Goal: Task Accomplishment & Management: Complete application form

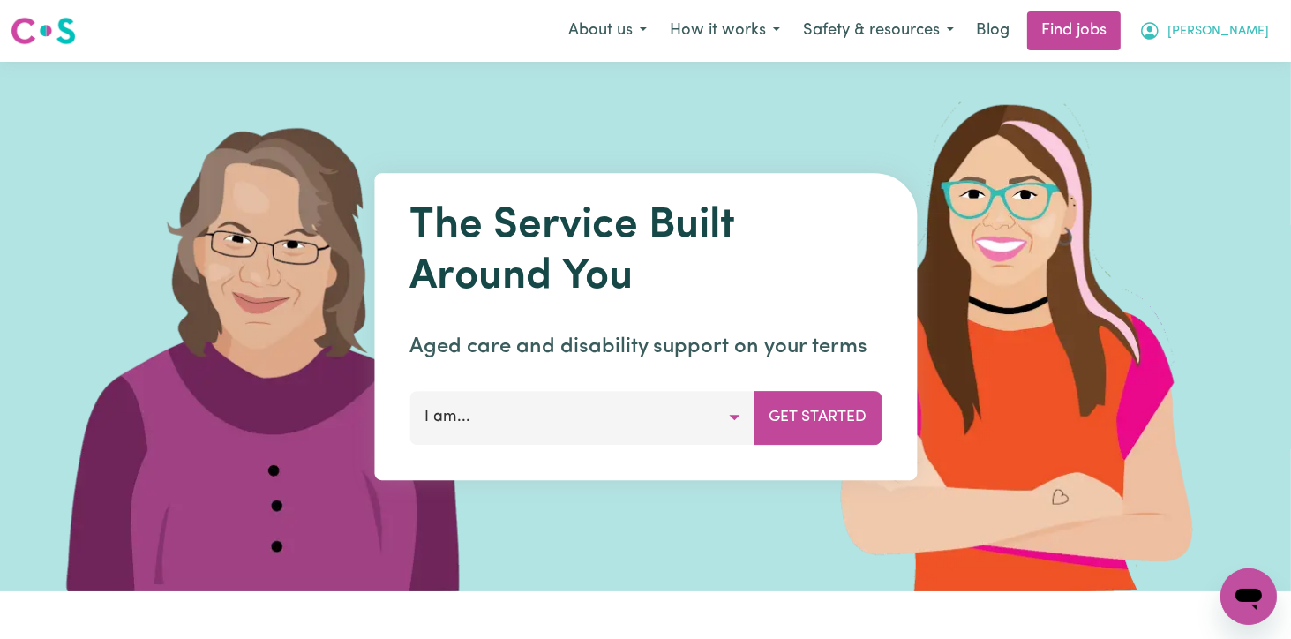
click at [1253, 29] on span "[PERSON_NAME]" at bounding box center [1219, 31] width 102 height 19
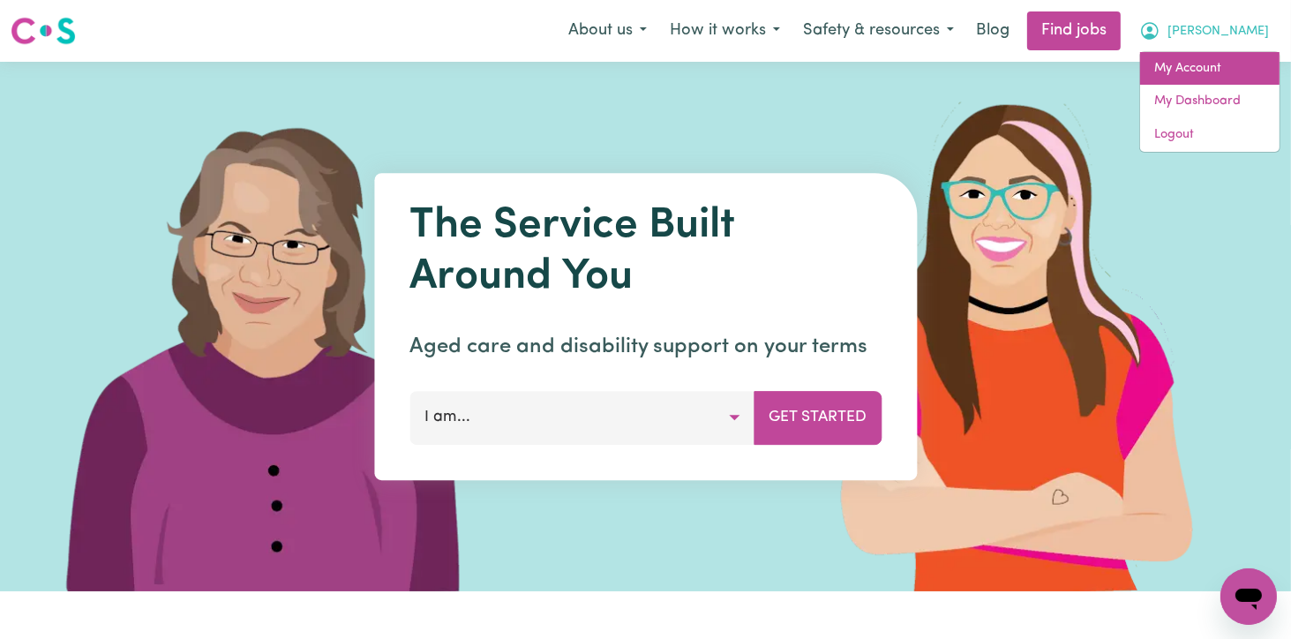
click at [1200, 70] on link "My Account" at bounding box center [1209, 69] width 139 height 34
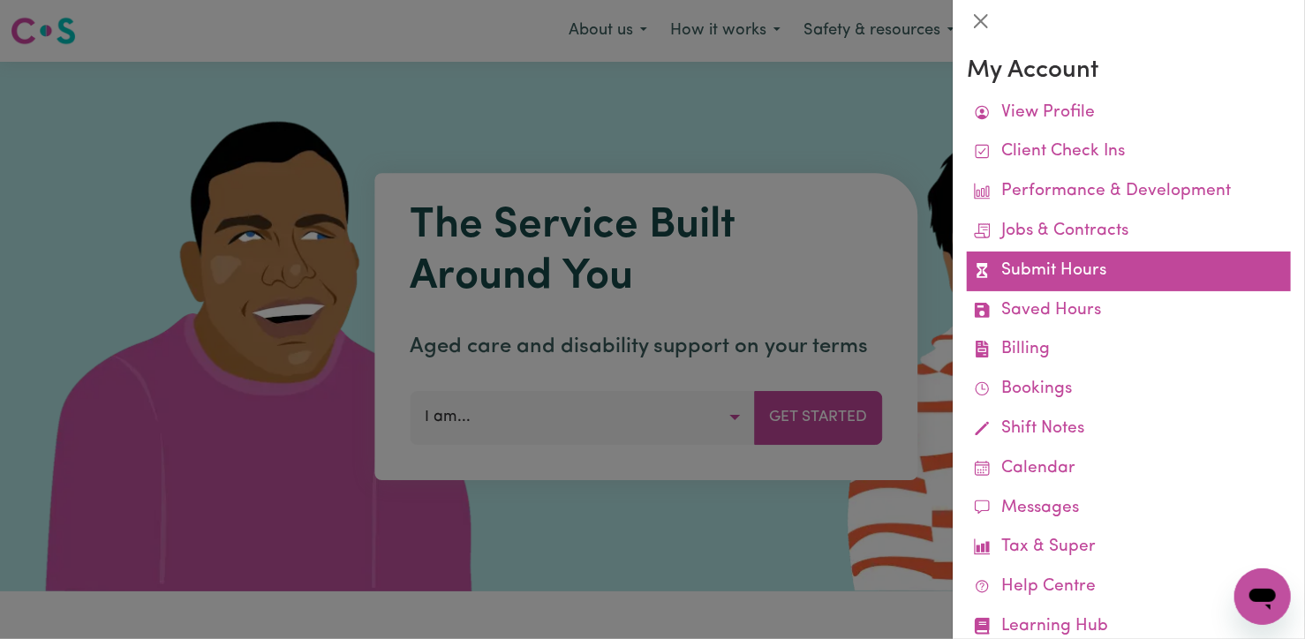
click at [1070, 282] on link "Submit Hours" at bounding box center [1129, 272] width 324 height 40
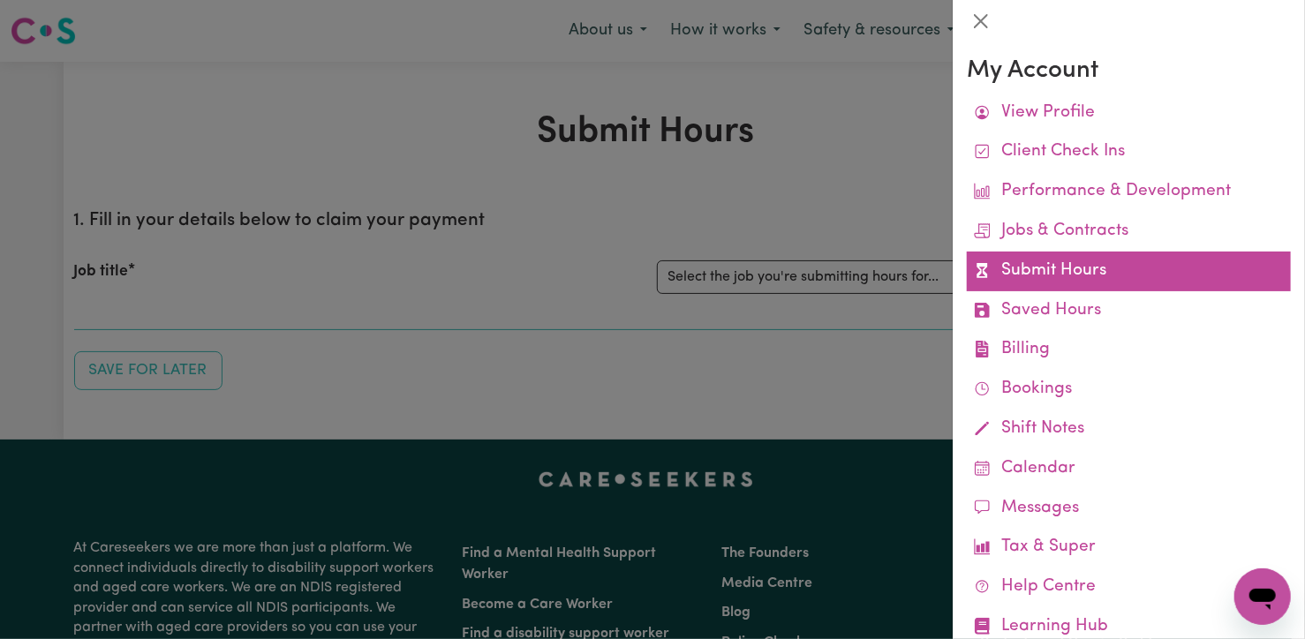
click at [1070, 264] on link "Submit Hours" at bounding box center [1129, 272] width 324 height 40
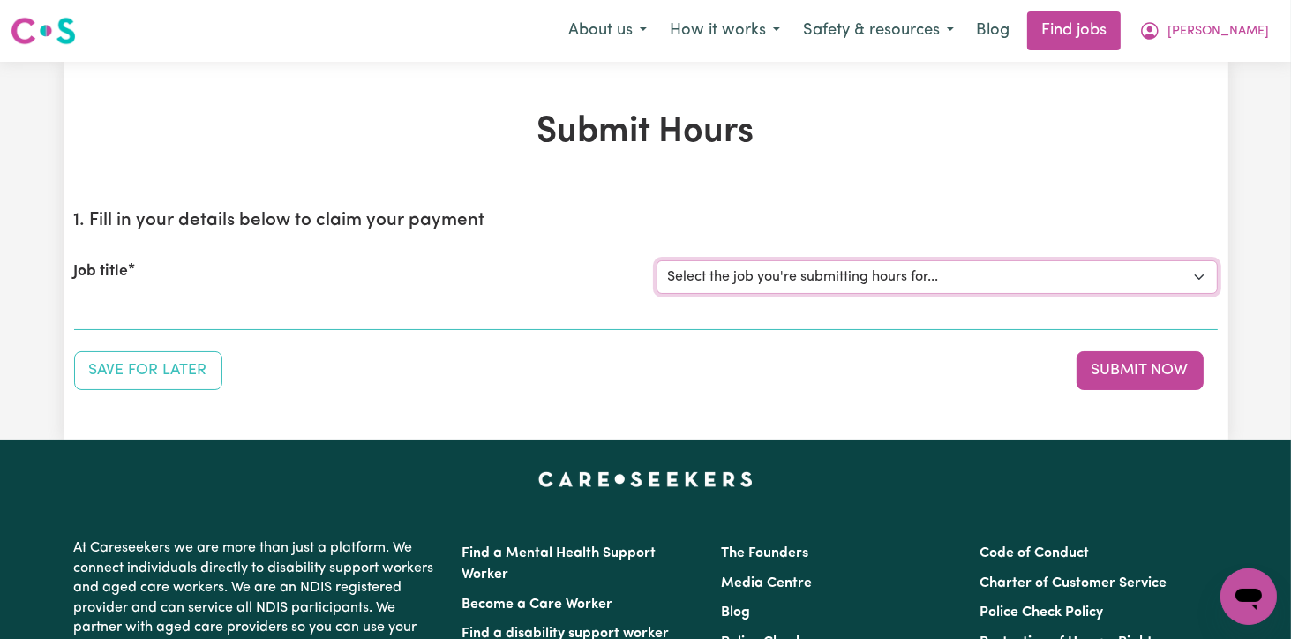
click at [1197, 274] on select "Select the job you're submitting hours for... [[PERSON_NAME]] Support Worker Fo…" at bounding box center [937, 277] width 561 height 34
select select "12237"
click at [657, 260] on select "Select the job you're submitting hours for... [[PERSON_NAME]] Support Worker Fo…" at bounding box center [937, 277] width 561 height 34
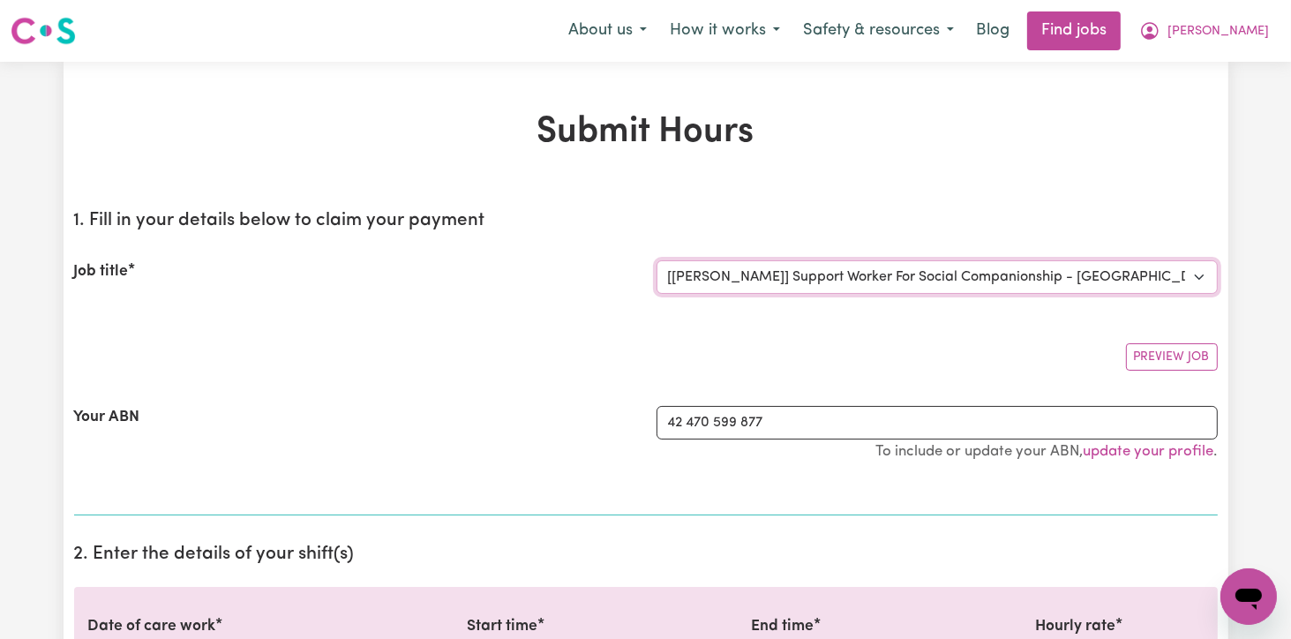
scroll to position [88, 0]
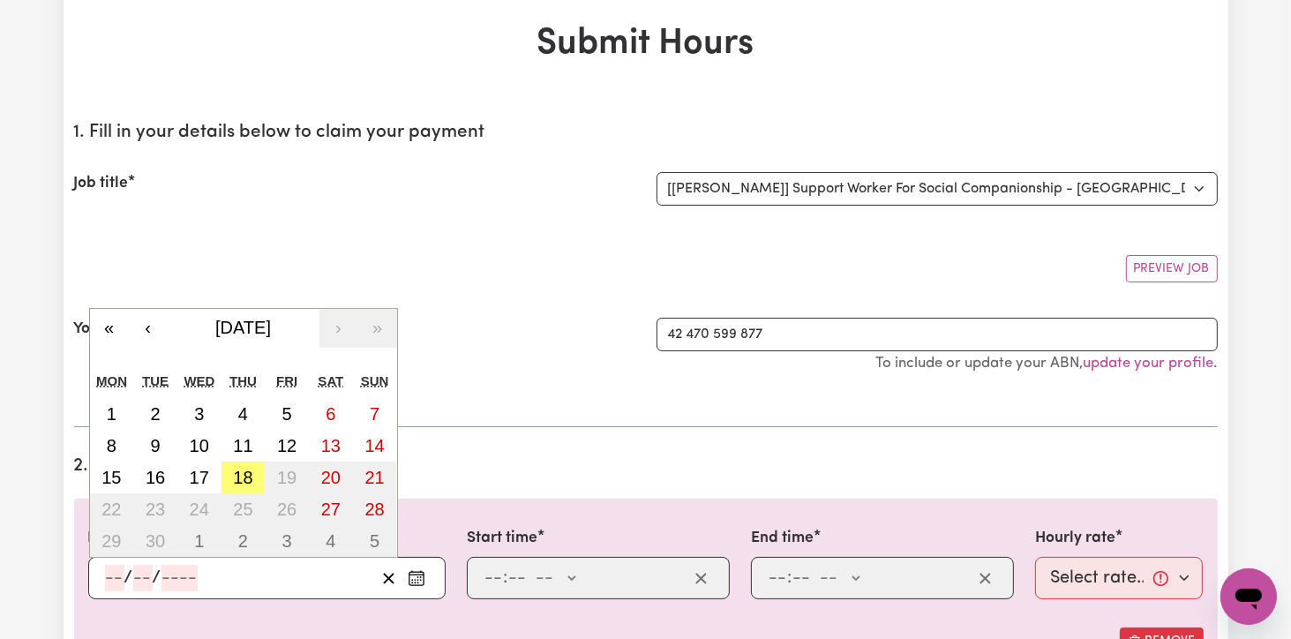
click at [116, 576] on input "number" at bounding box center [114, 578] width 19 height 26
click at [252, 477] on abbr "18" at bounding box center [242, 477] width 19 height 19
type input "[DATE]"
type input "18"
type input "9"
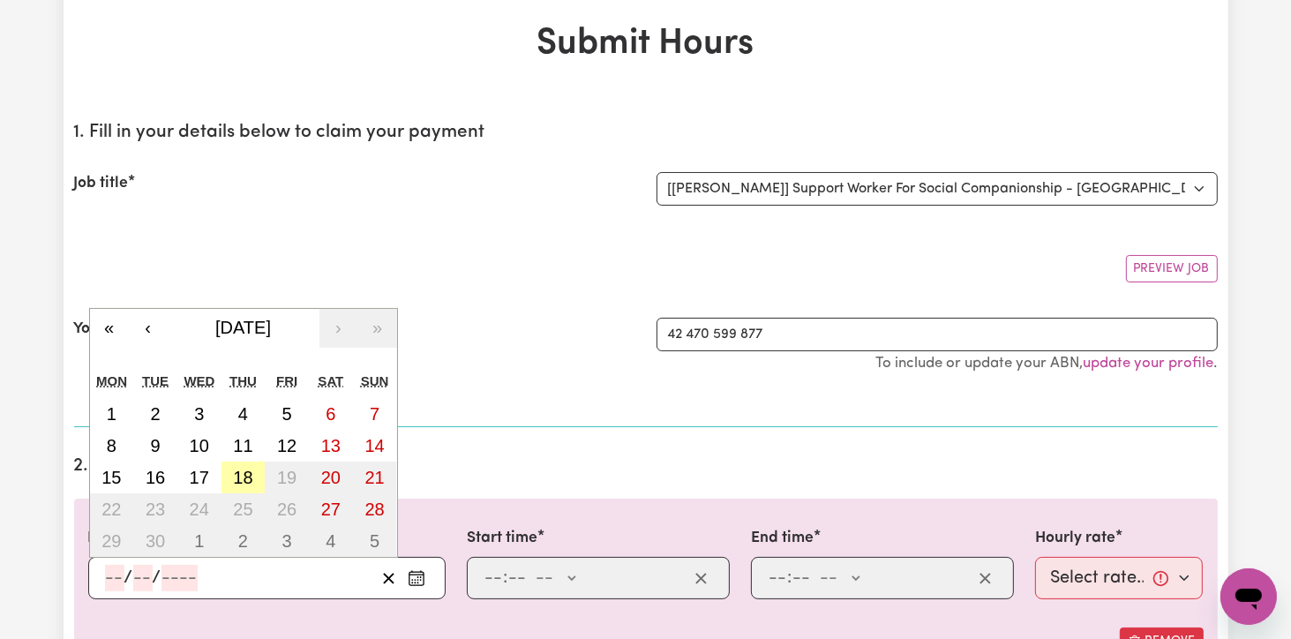
type input "2025"
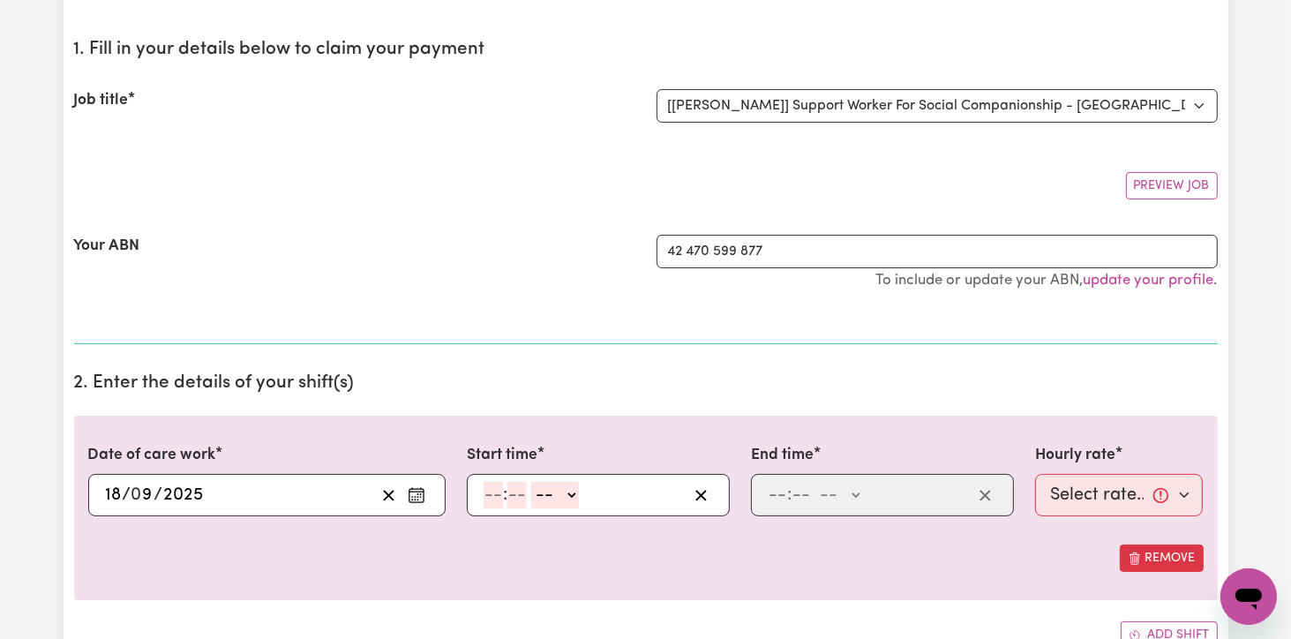
scroll to position [265, 0]
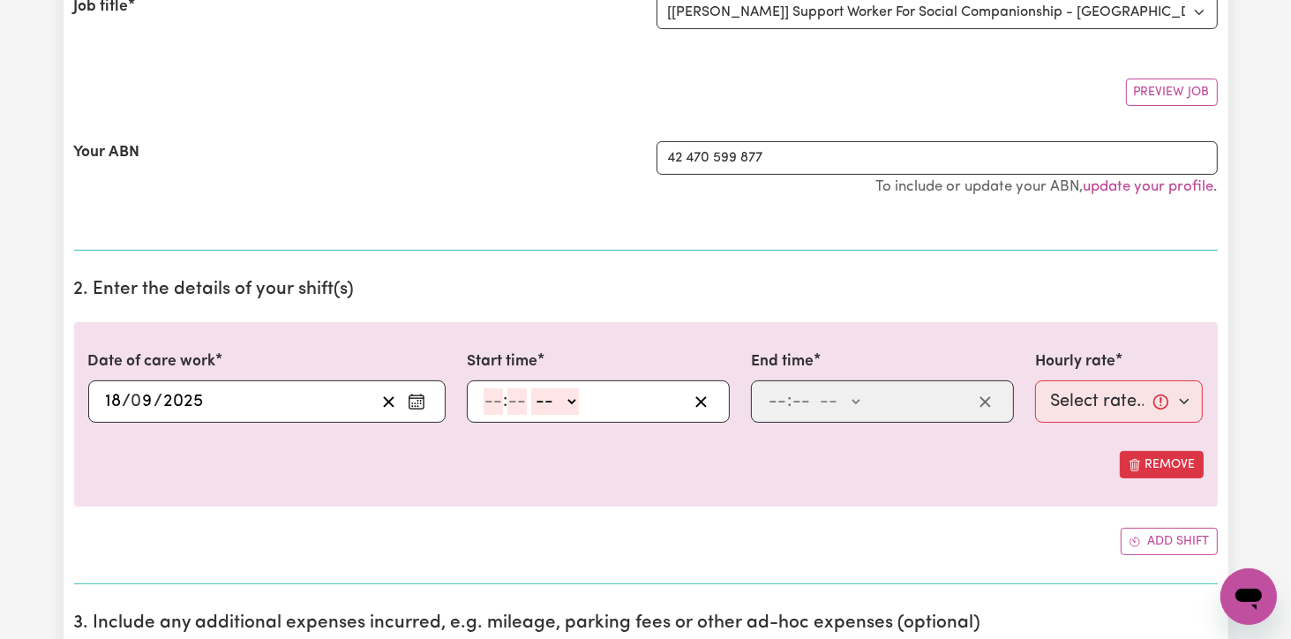
click at [491, 405] on input "number" at bounding box center [493, 401] width 19 height 26
type input "9"
type input "0"
click at [563, 401] on select "-- AM PM" at bounding box center [553, 401] width 48 height 26
select select "am"
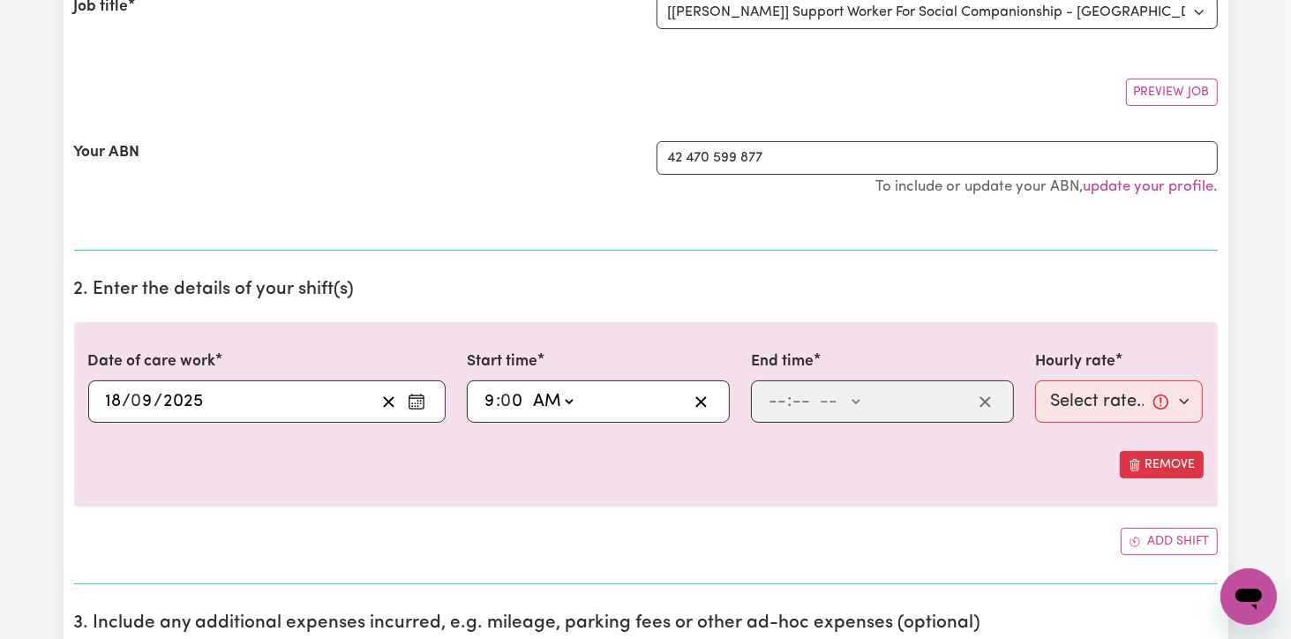
click at [529, 388] on select "-- AM PM" at bounding box center [553, 401] width 48 height 26
type input "09:00"
click at [783, 395] on input "number" at bounding box center [777, 401] width 19 height 26
type input "12"
type input "0"
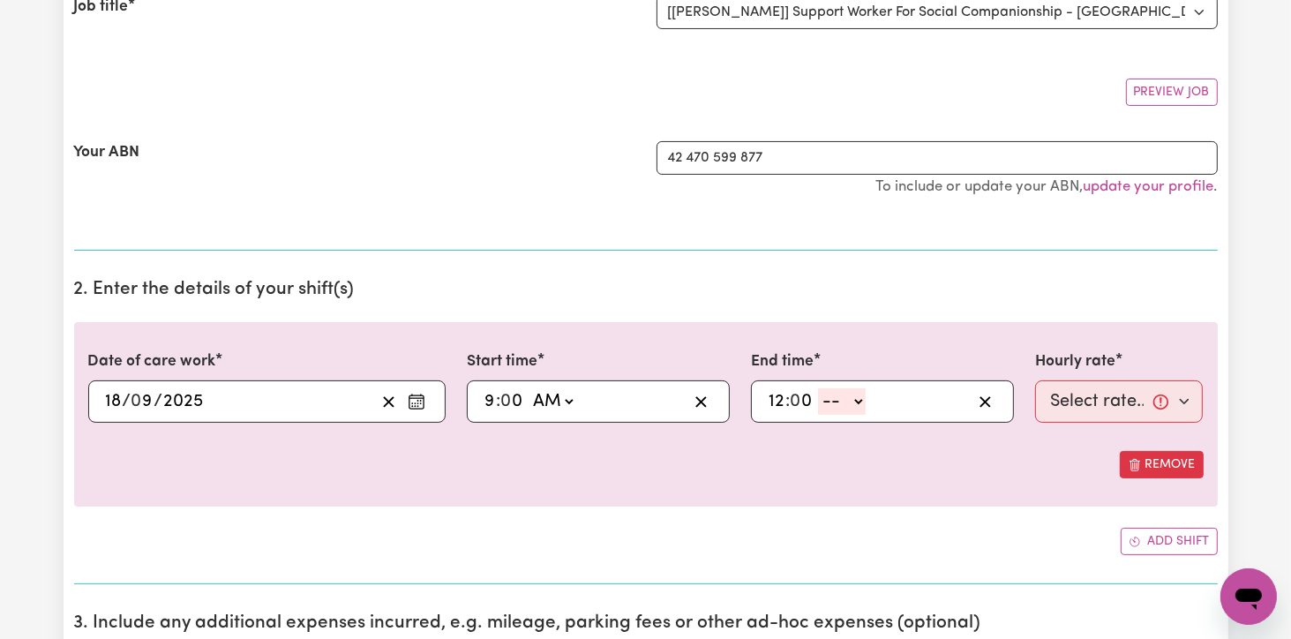
click at [858, 398] on select "-- AM PM" at bounding box center [842, 401] width 48 height 26
select select "pm"
click at [818, 388] on select "-- AM PM" at bounding box center [842, 401] width 48 height 26
type input "12:00"
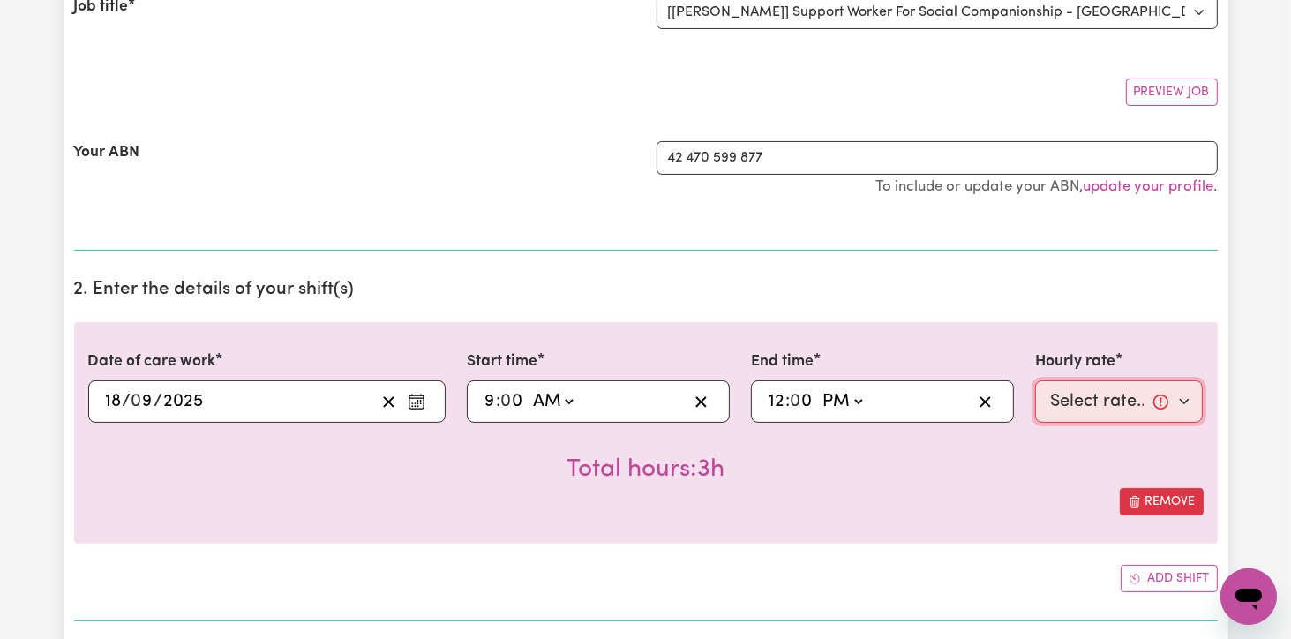
click at [1188, 402] on select "Select rate... $82.49 (Weekday)" at bounding box center [1119, 401] width 169 height 42
select select "82.49-Weekday"
click at [1035, 380] on select "Select rate... $82.49 (Weekday)" at bounding box center [1119, 401] width 169 height 42
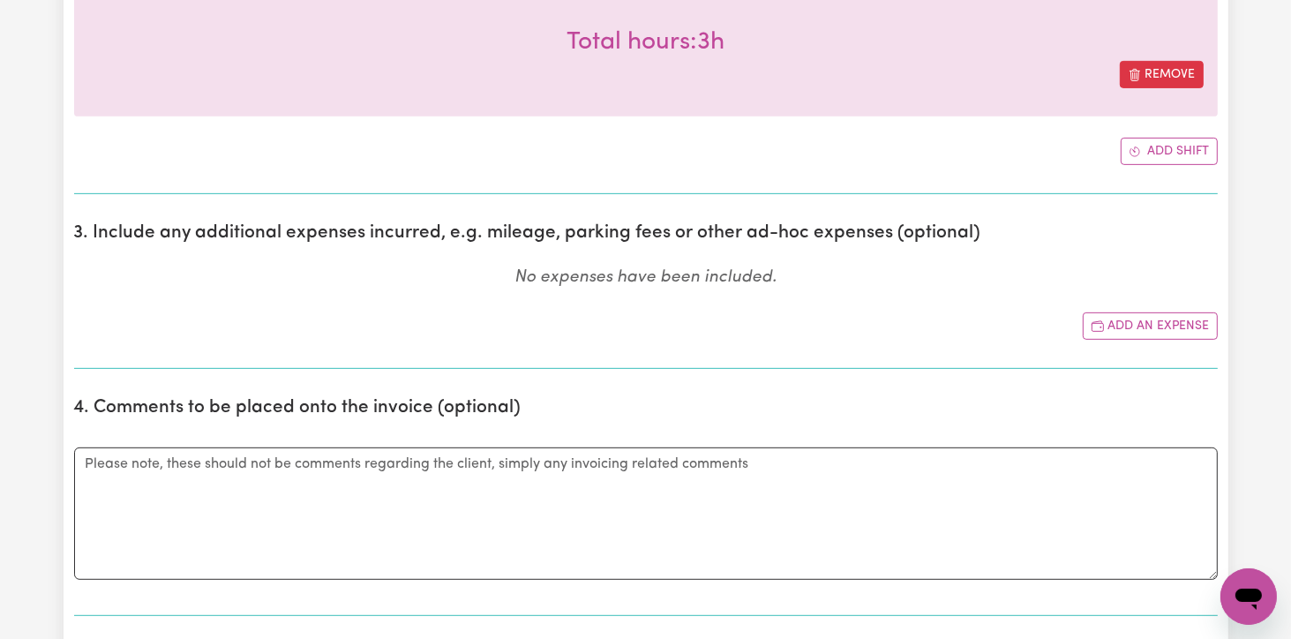
scroll to position [883, 0]
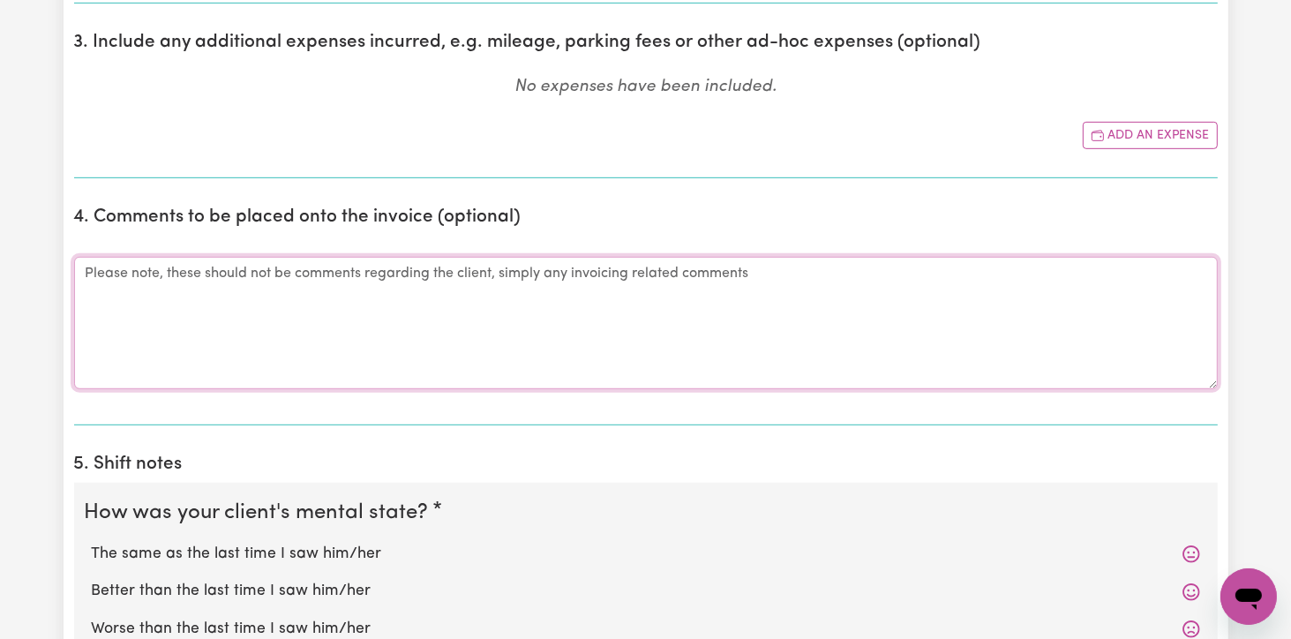
click at [92, 261] on textarea "Comments" at bounding box center [646, 323] width 1144 height 132
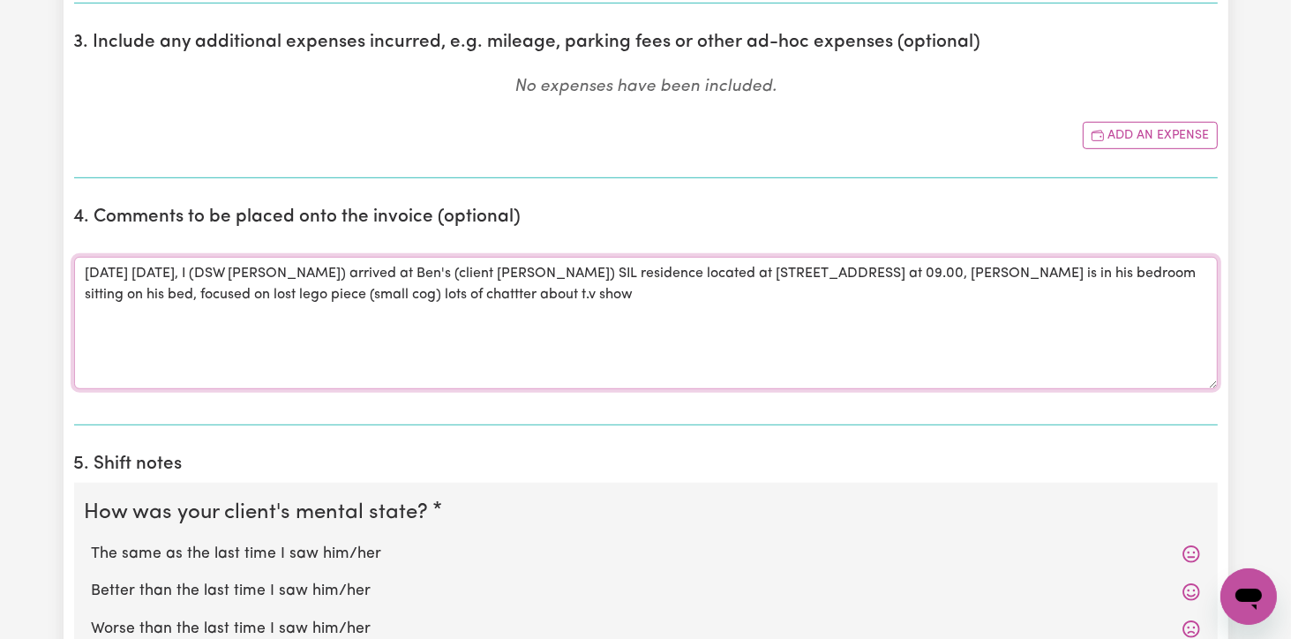
click at [580, 297] on textarea "[DATE] [DATE], I (DSW [PERSON_NAME]) arrived at Ben's (client [PERSON_NAME]) SI…" at bounding box center [646, 323] width 1144 height 132
click at [696, 288] on textarea "[DATE] [DATE], I (DSW [PERSON_NAME]) arrived at Ben's (client [PERSON_NAME]) SI…" at bounding box center [646, 323] width 1144 height 132
click at [775, 298] on textarea "[DATE] [DATE], I (DSW [PERSON_NAME]) arrived at Ben's (client [PERSON_NAME]) SI…" at bounding box center [646, 323] width 1144 height 132
click at [999, 297] on textarea "[DATE] [DATE], I (DSW [PERSON_NAME]) arrived at Ben's (client [PERSON_NAME]) SI…" at bounding box center [646, 323] width 1144 height 132
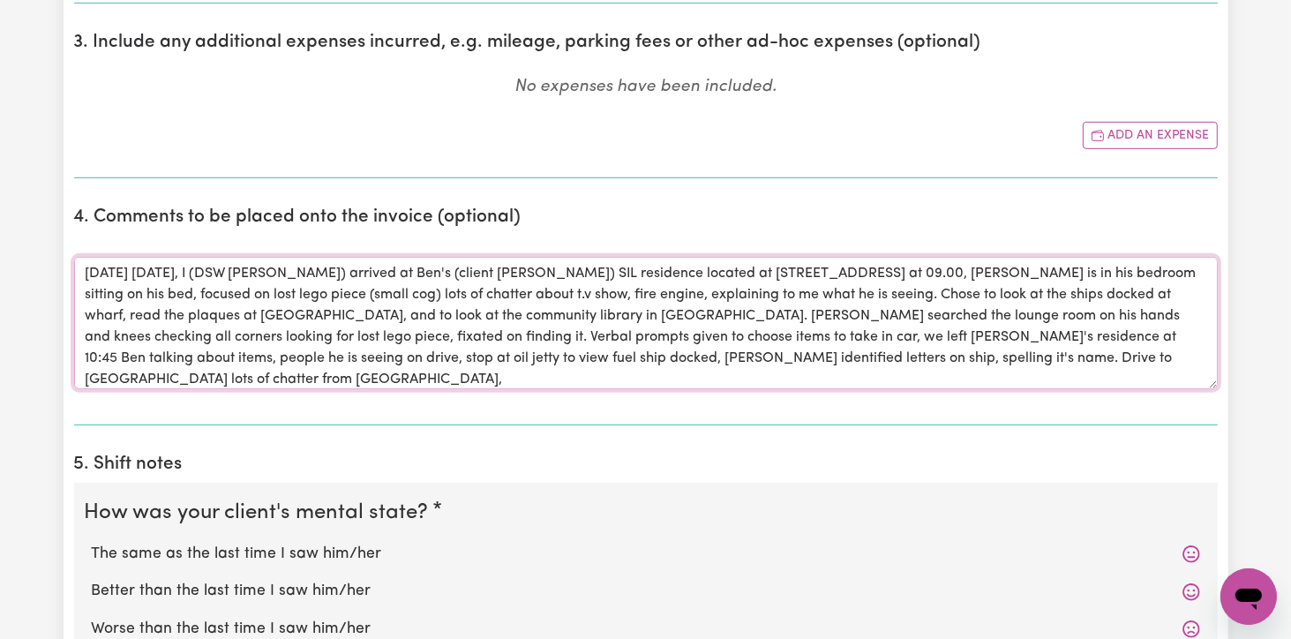
click at [934, 357] on textarea "[DATE] [DATE], I (DSW [PERSON_NAME]) arrived at Ben's (client [PERSON_NAME]) SI…" at bounding box center [646, 323] width 1144 height 132
click at [1102, 355] on textarea "[DATE] [DATE], I (DSW [PERSON_NAME]) arrived at Ben's (client [PERSON_NAME]) SI…" at bounding box center [646, 323] width 1144 height 132
click at [398, 375] on textarea "[DATE] [DATE], I (DSW [PERSON_NAME]) arrived at Ben's (client [PERSON_NAME]) SI…" at bounding box center [646, 323] width 1144 height 132
click at [393, 380] on textarea "[DATE] [DATE], I (DSW [PERSON_NAME]) arrived at Ben's (client [PERSON_NAME]) SI…" at bounding box center [646, 323] width 1144 height 132
click at [480, 378] on textarea "[DATE] [DATE], I (DSW [PERSON_NAME]) arrived at Ben's (client [PERSON_NAME]) SI…" at bounding box center [646, 323] width 1144 height 132
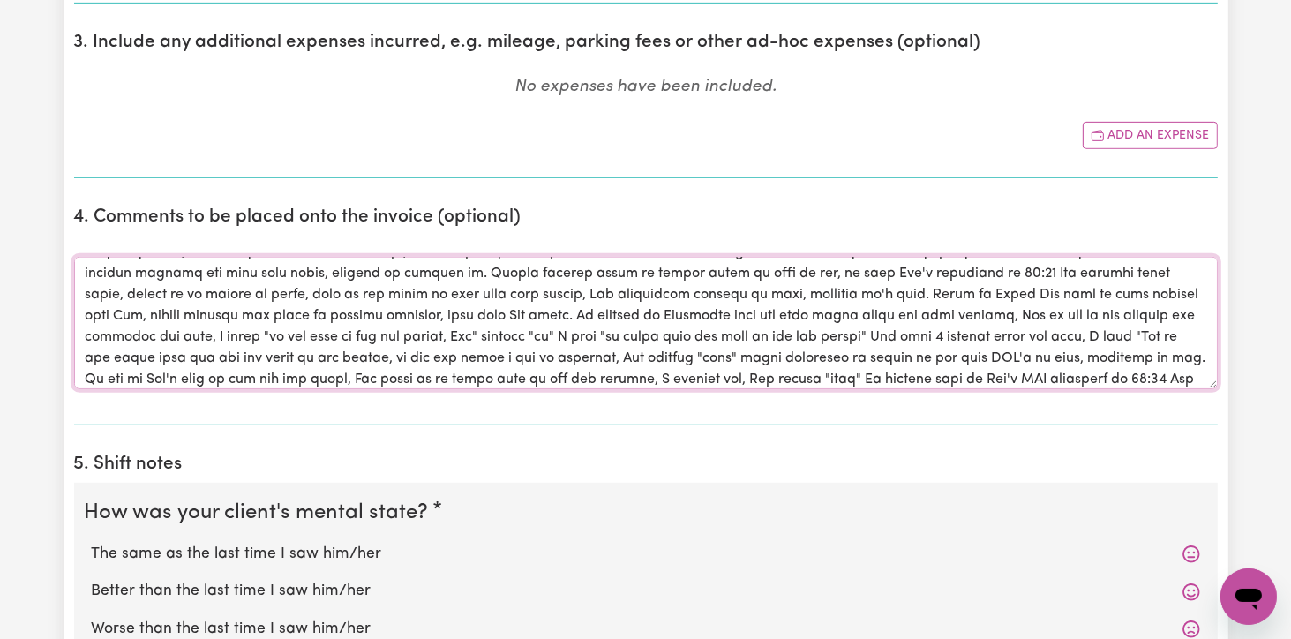
scroll to position [85, 0]
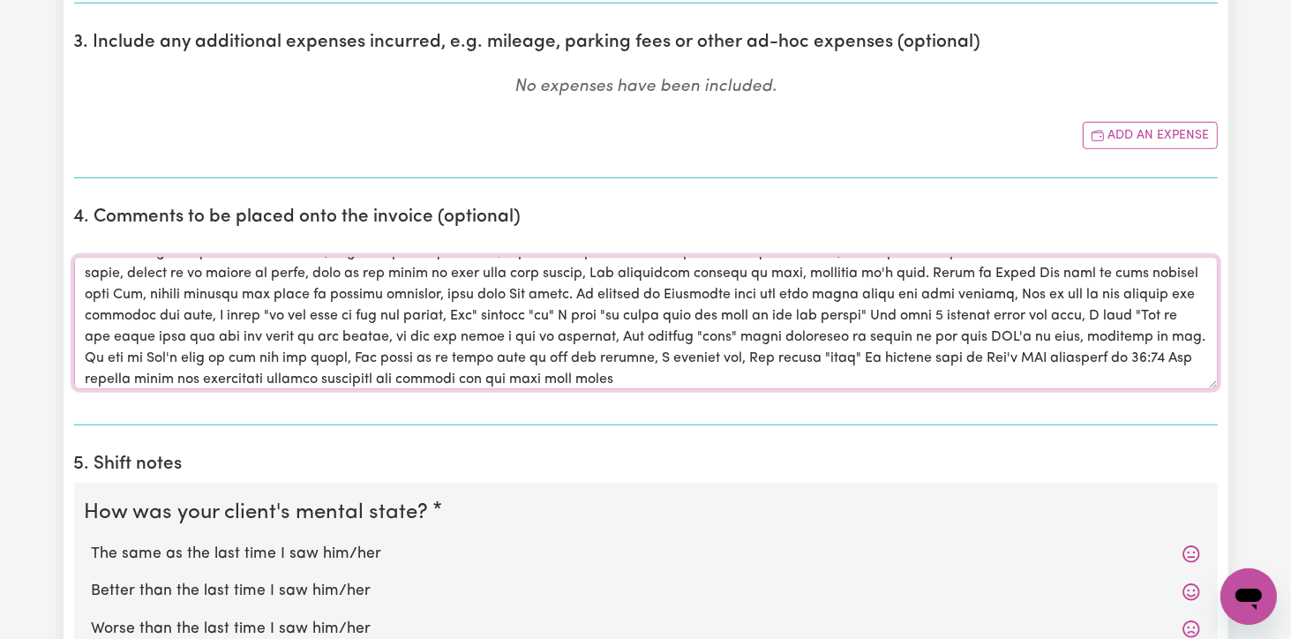
click at [147, 382] on textarea "Comments" at bounding box center [646, 323] width 1144 height 132
click at [176, 377] on textarea "Comments" at bounding box center [646, 323] width 1144 height 132
click at [542, 373] on textarea "Comments" at bounding box center [646, 323] width 1144 height 132
click at [970, 378] on textarea "Comments" at bounding box center [646, 323] width 1144 height 132
click at [1015, 378] on textarea "Comments" at bounding box center [646, 323] width 1144 height 132
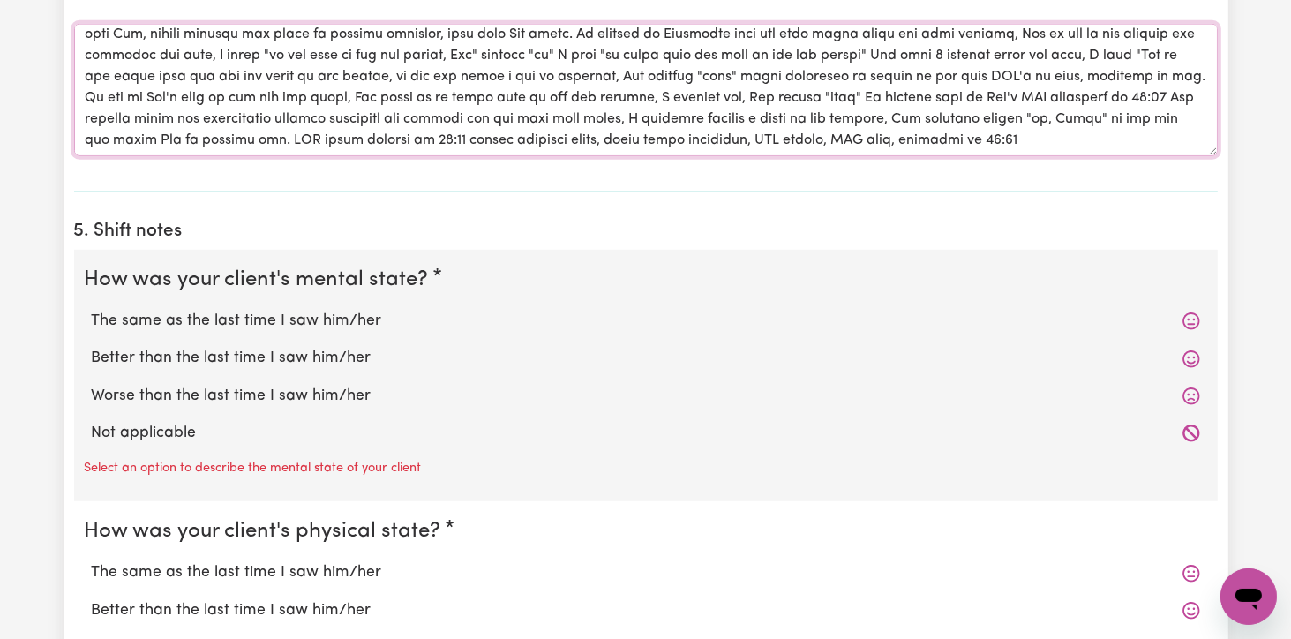
scroll to position [1147, 0]
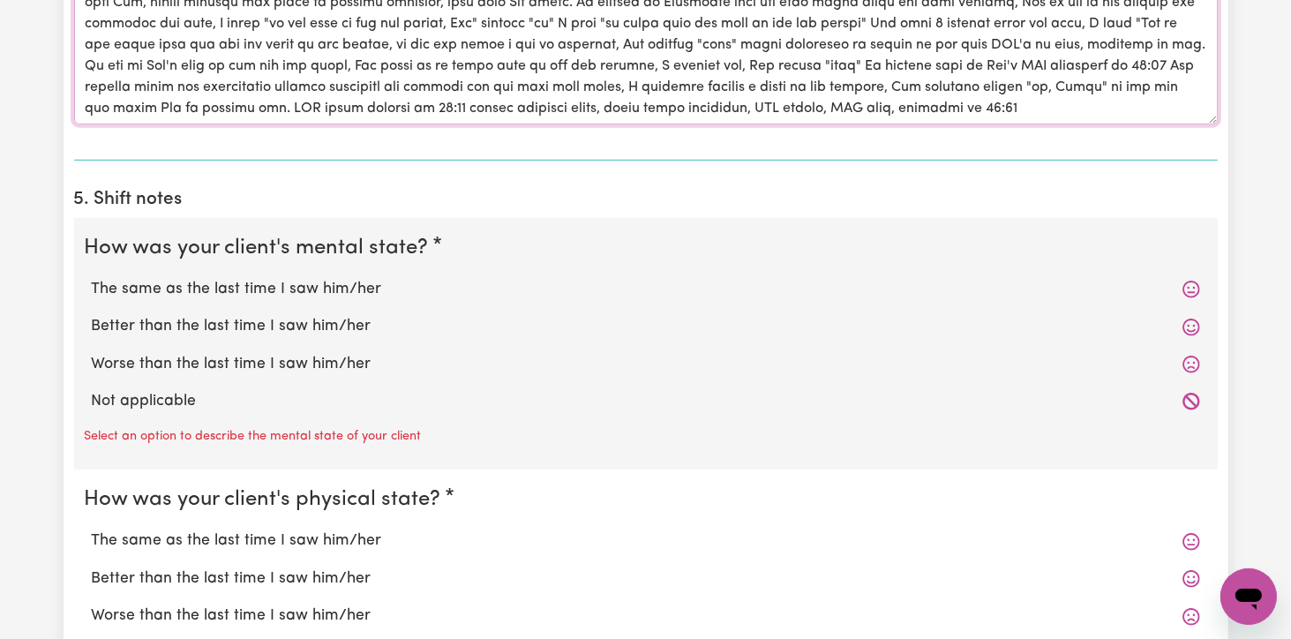
type textarea "[DATE] [DATE], I (DSW [PERSON_NAME]) arrived at Ben's (client [PERSON_NAME]) SI…"
click at [254, 290] on label "The same as the last time I saw him/her" at bounding box center [646, 289] width 1109 height 23
click at [92, 278] on input "The same as the last time I saw him/her" at bounding box center [91, 277] width 1 height 1
radio input "true"
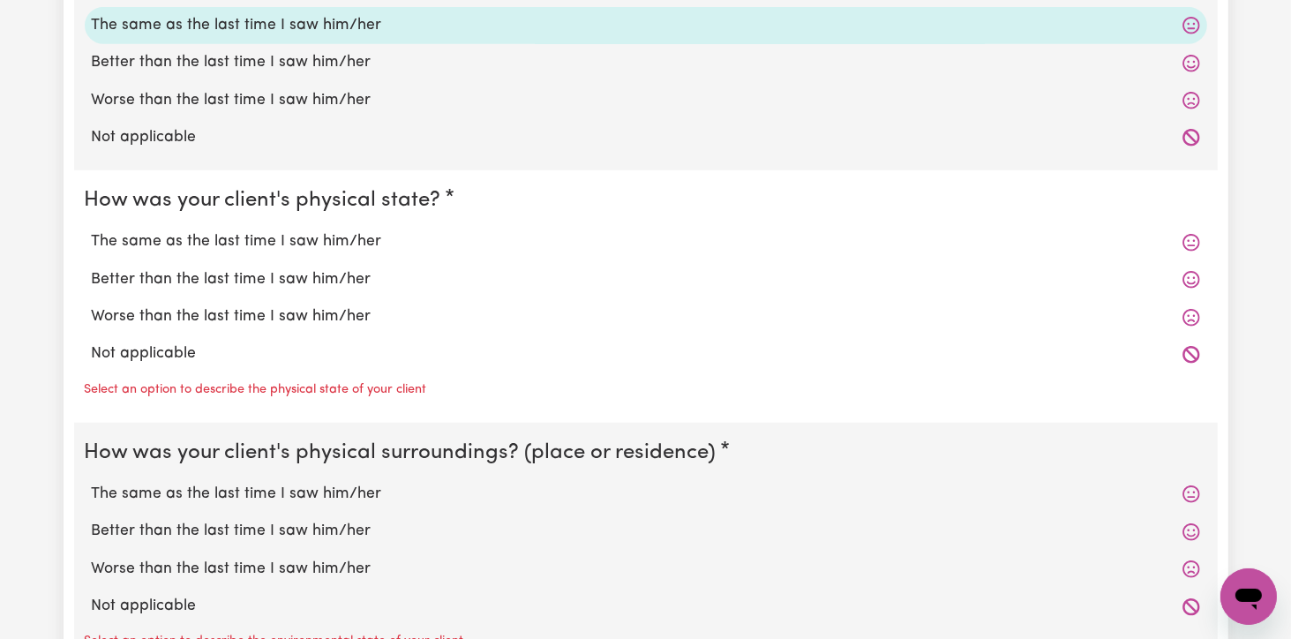
scroll to position [1412, 0]
click at [268, 245] on label "The same as the last time I saw him/her" at bounding box center [646, 240] width 1109 height 23
click at [92, 229] on input "The same as the last time I saw him/her" at bounding box center [91, 229] width 1 height 1
radio input "true"
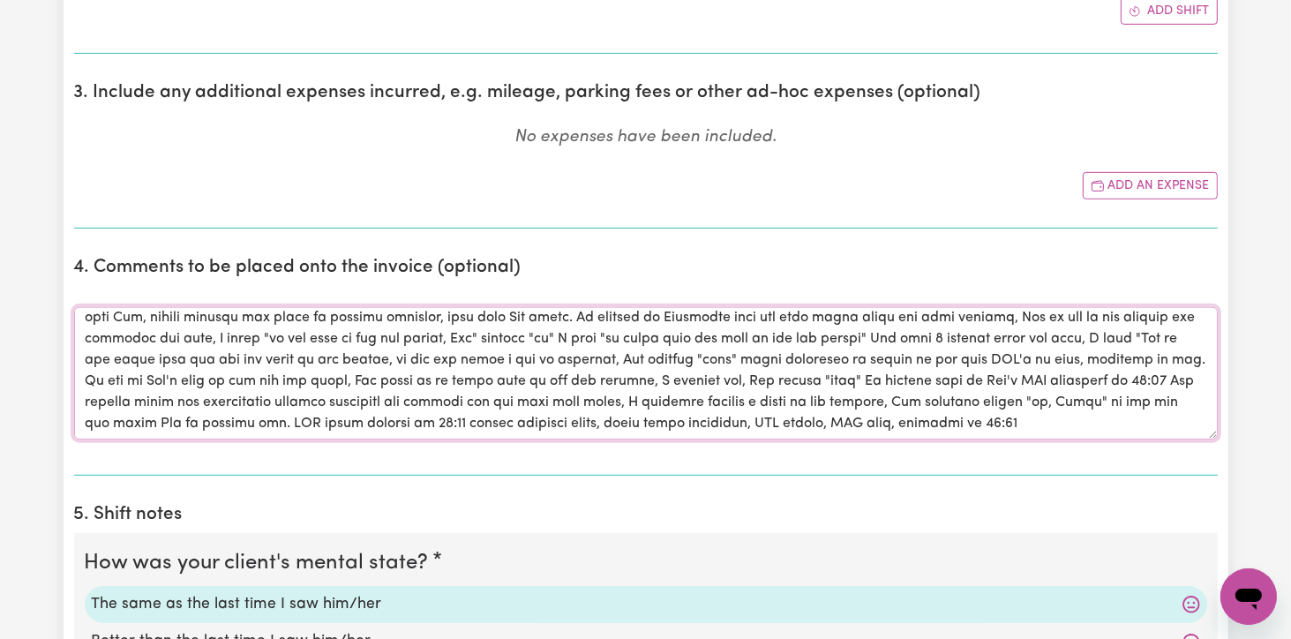
scroll to position [974, 0]
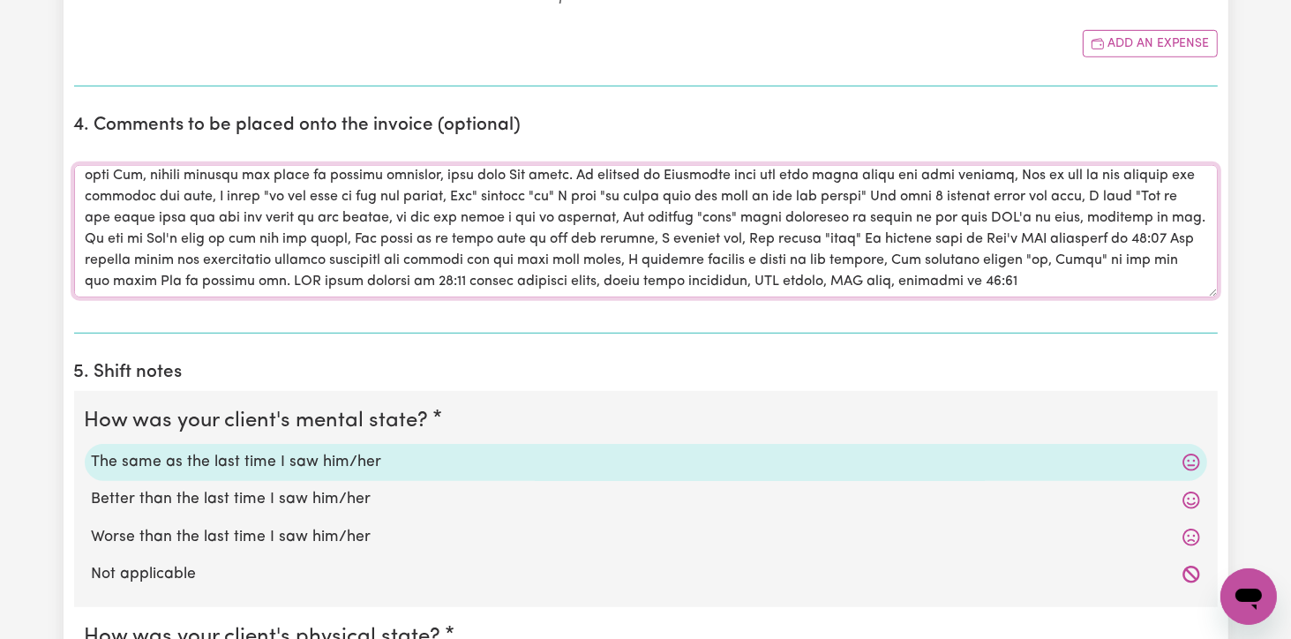
drag, startPoint x: 77, startPoint y: 529, endPoint x: 989, endPoint y: 275, distance: 946.6
click at [989, 275] on textarea "Comments" at bounding box center [646, 231] width 1144 height 132
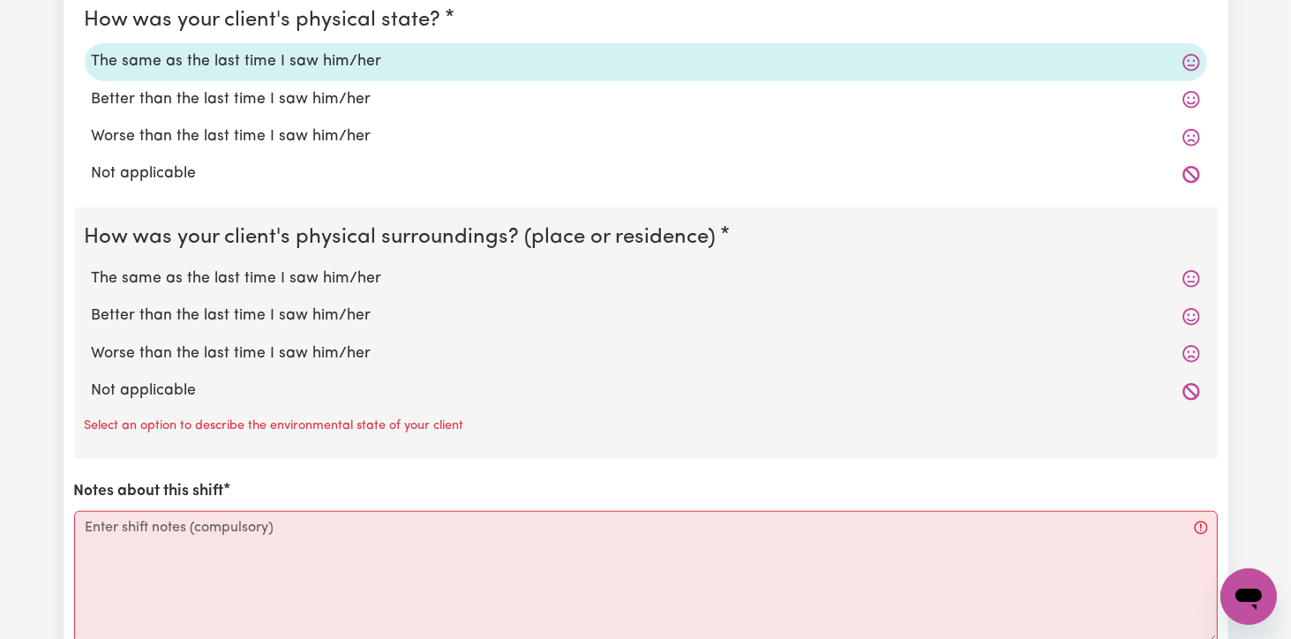
scroll to position [1769, 0]
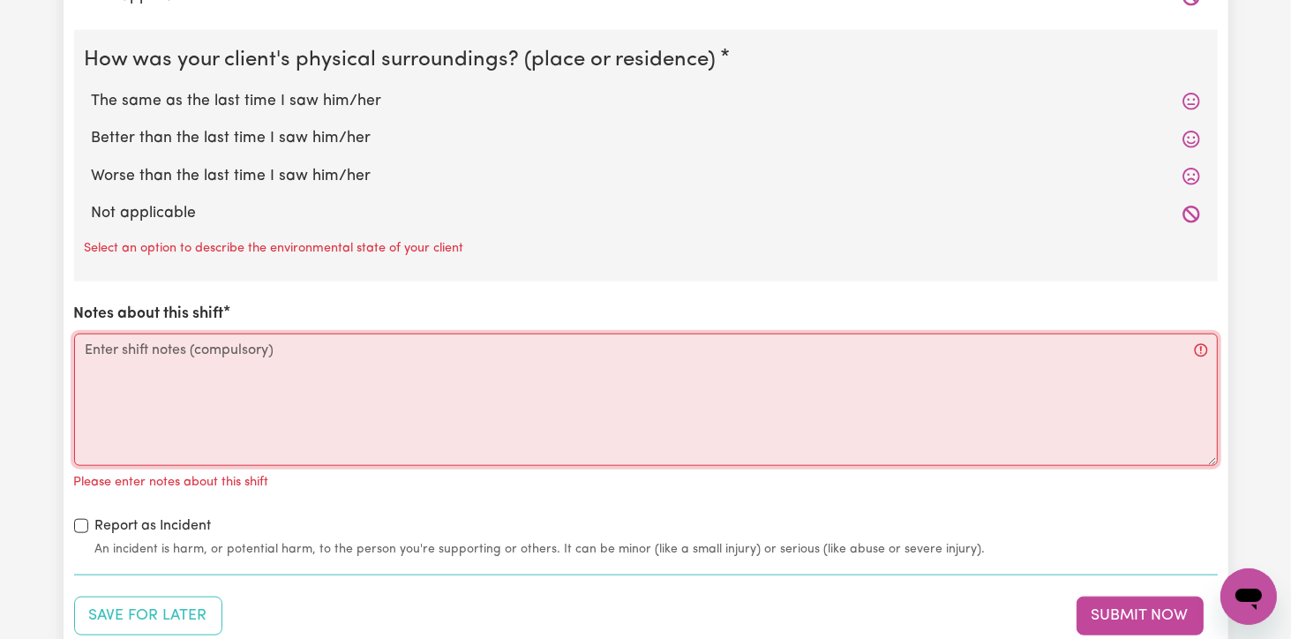
click at [89, 342] on textarea "Notes about this shift" at bounding box center [646, 400] width 1144 height 132
paste textarea "[DATE] [DATE], I (DSW [PERSON_NAME]) arrived at Ben's (client [PERSON_NAME]) SI…"
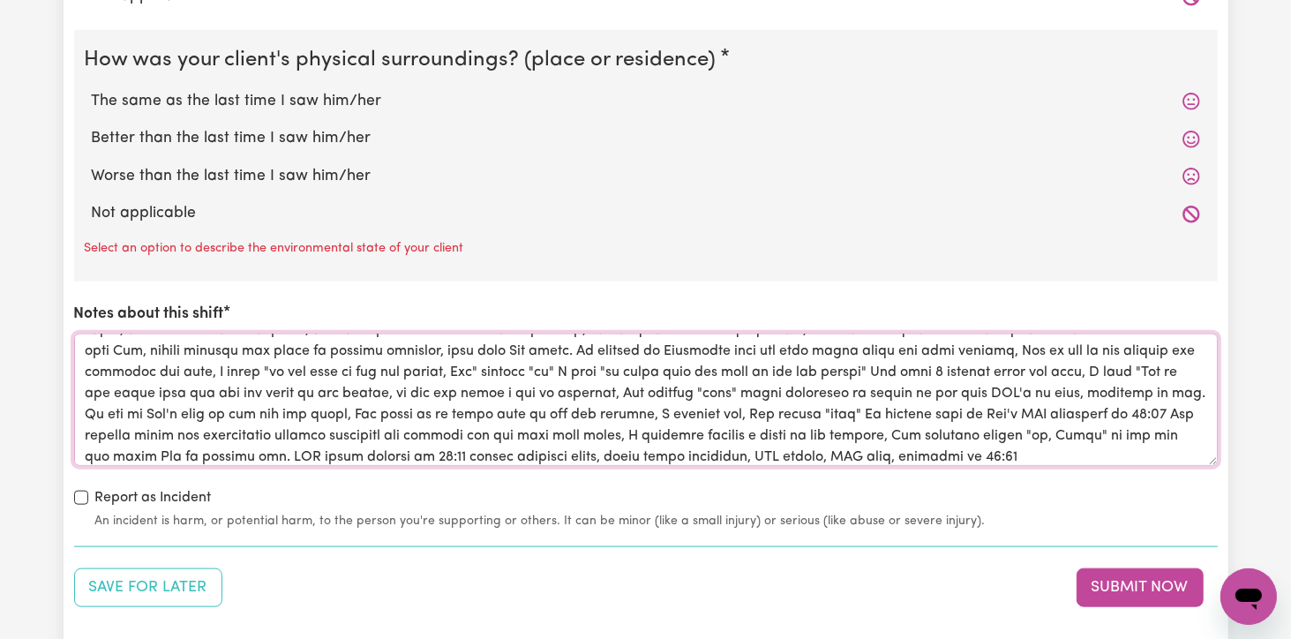
scroll to position [0, 0]
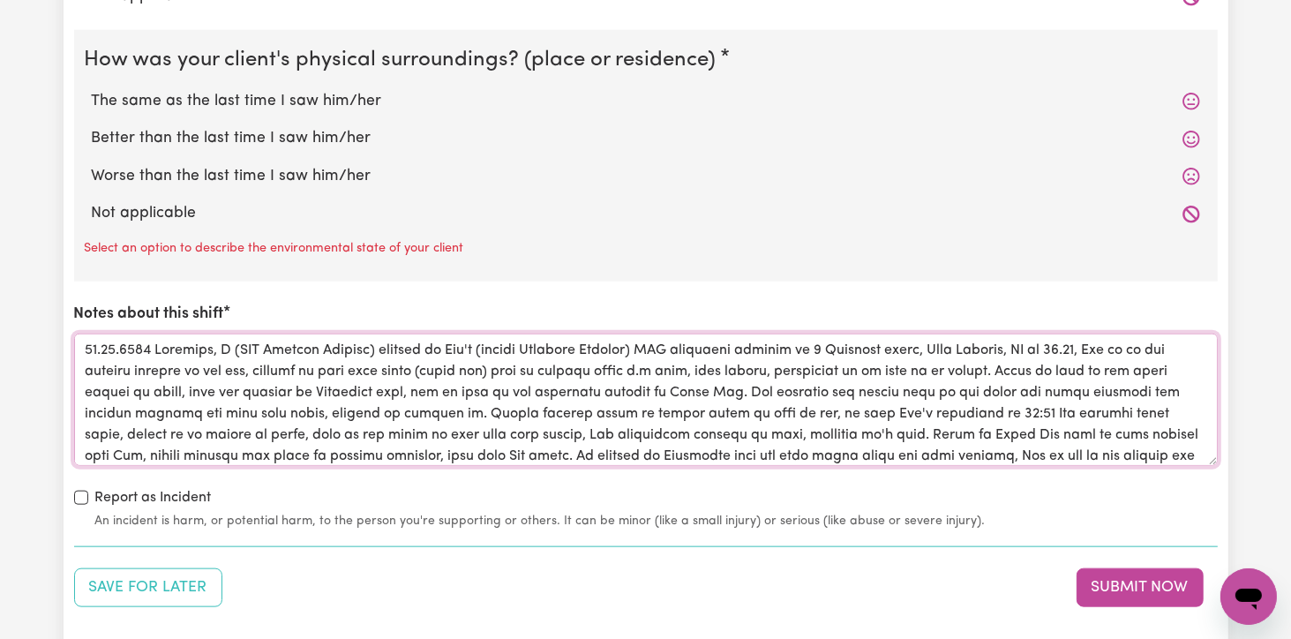
type textarea "[DATE] [DATE], I (DSW [PERSON_NAME]) arrived at Ben's (client [PERSON_NAME]) SI…"
click at [244, 102] on label "The same as the last time I saw him/her" at bounding box center [646, 101] width 1109 height 23
click at [92, 90] on input "The same as the last time I saw him/her" at bounding box center [91, 89] width 1 height 1
radio input "true"
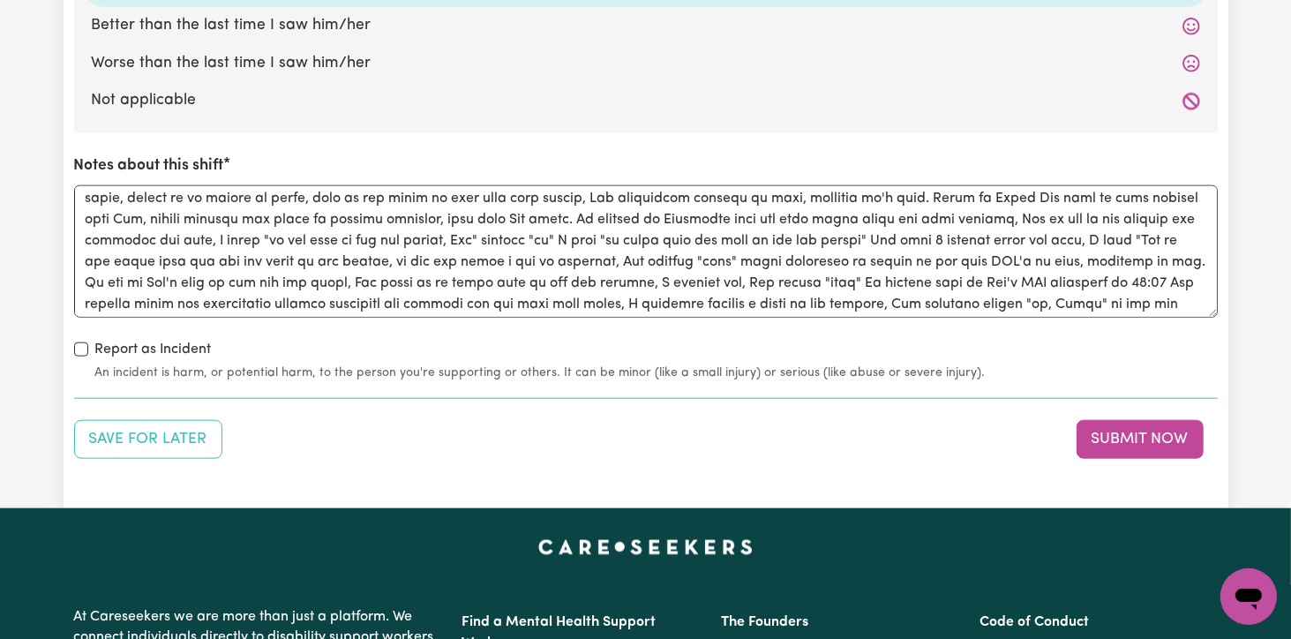
scroll to position [2034, 0]
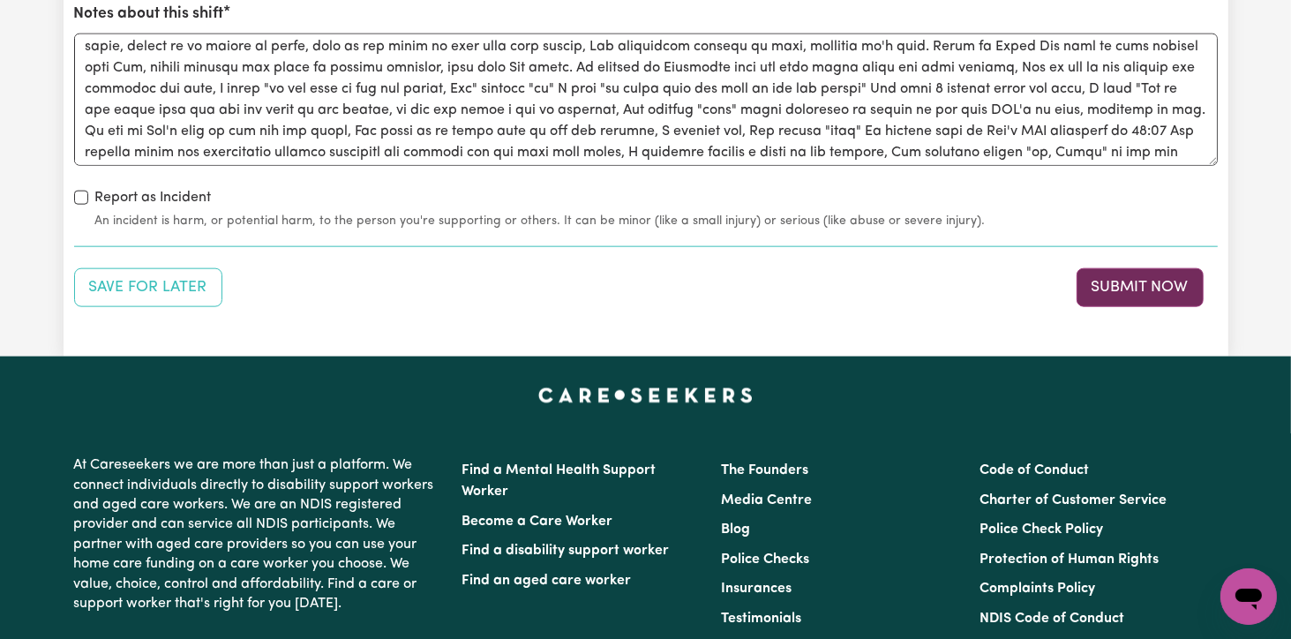
click at [1172, 287] on button "Submit Now" at bounding box center [1140, 287] width 127 height 39
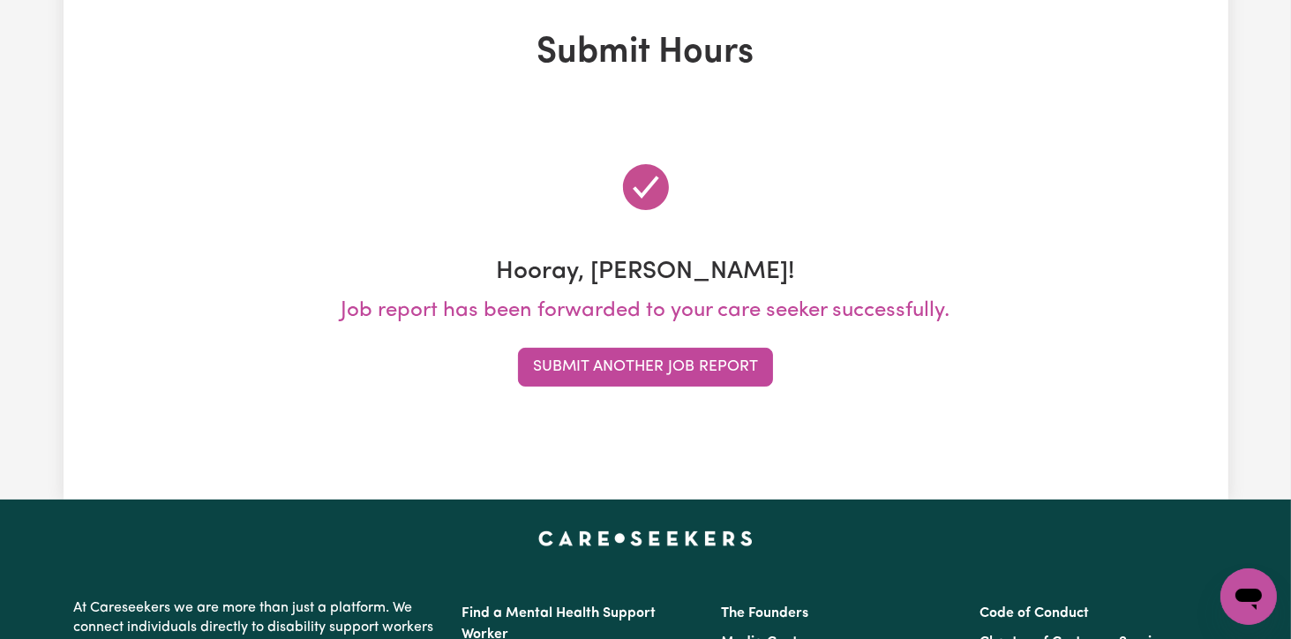
scroll to position [0, 0]
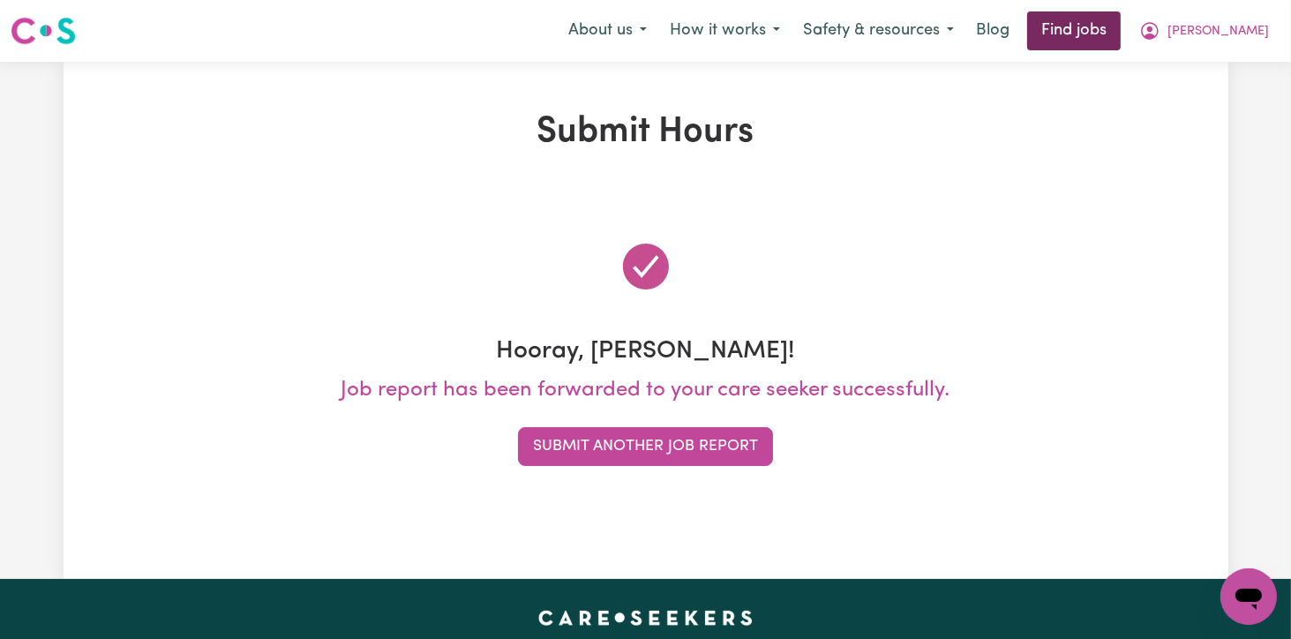
click at [1121, 39] on link "Find jobs" at bounding box center [1074, 30] width 94 height 39
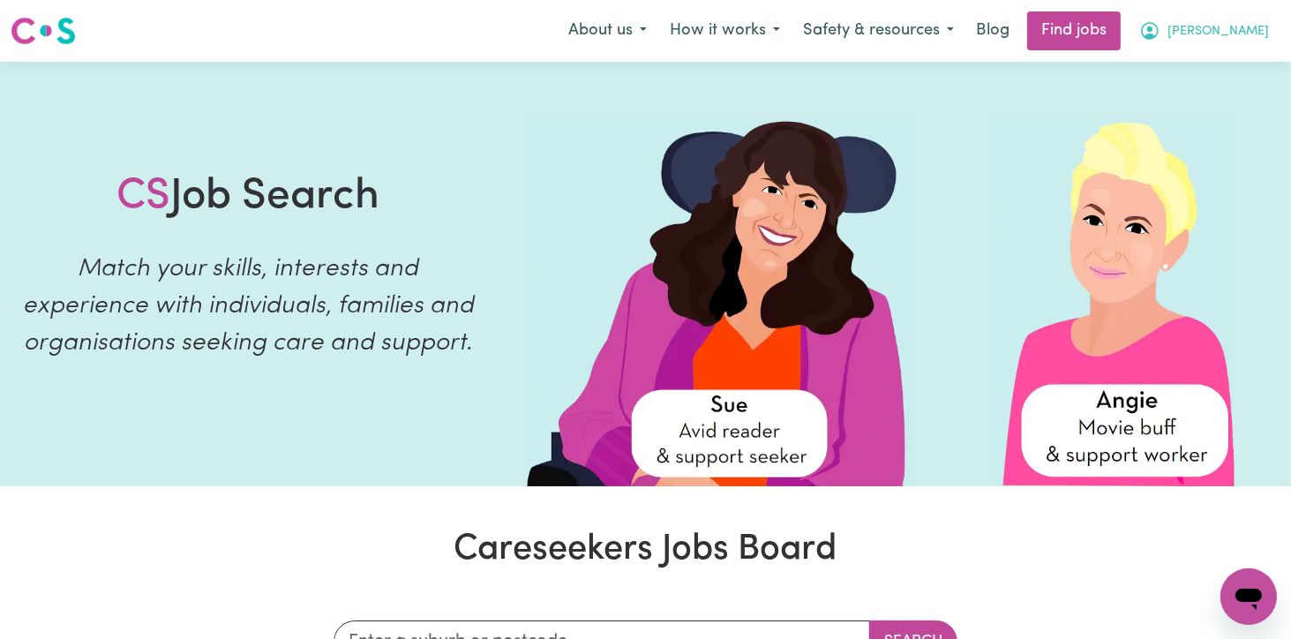
click at [1247, 34] on span "[PERSON_NAME]" at bounding box center [1219, 31] width 102 height 19
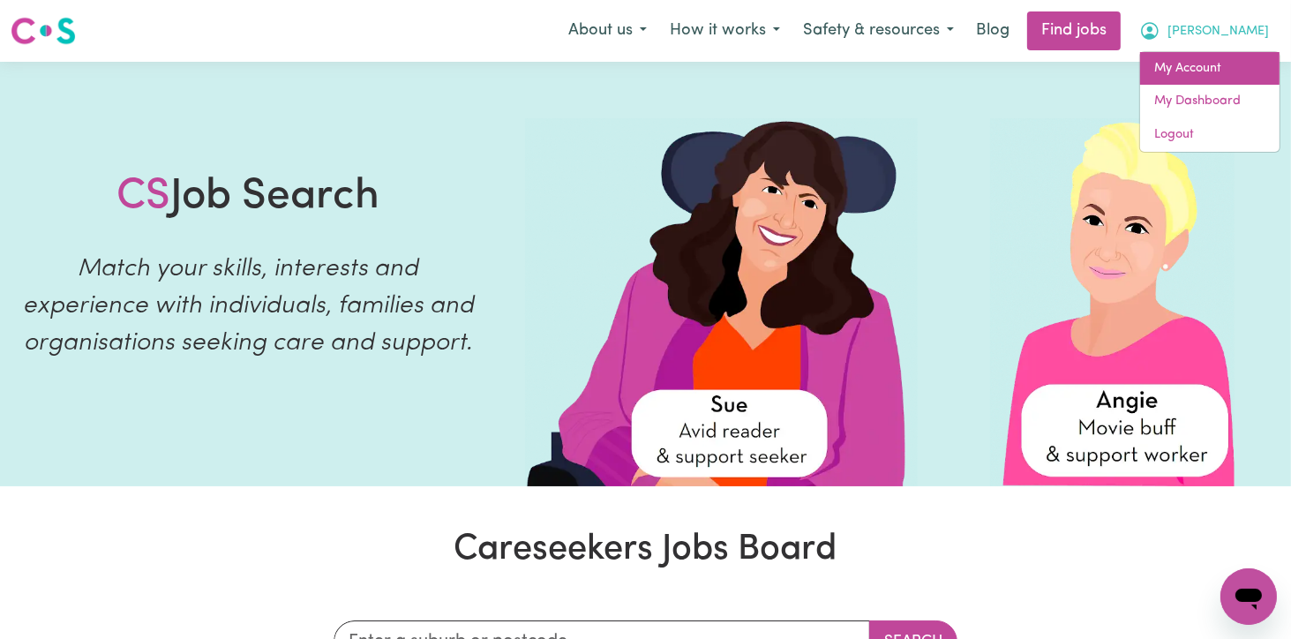
click at [1222, 68] on link "My Account" at bounding box center [1209, 69] width 139 height 34
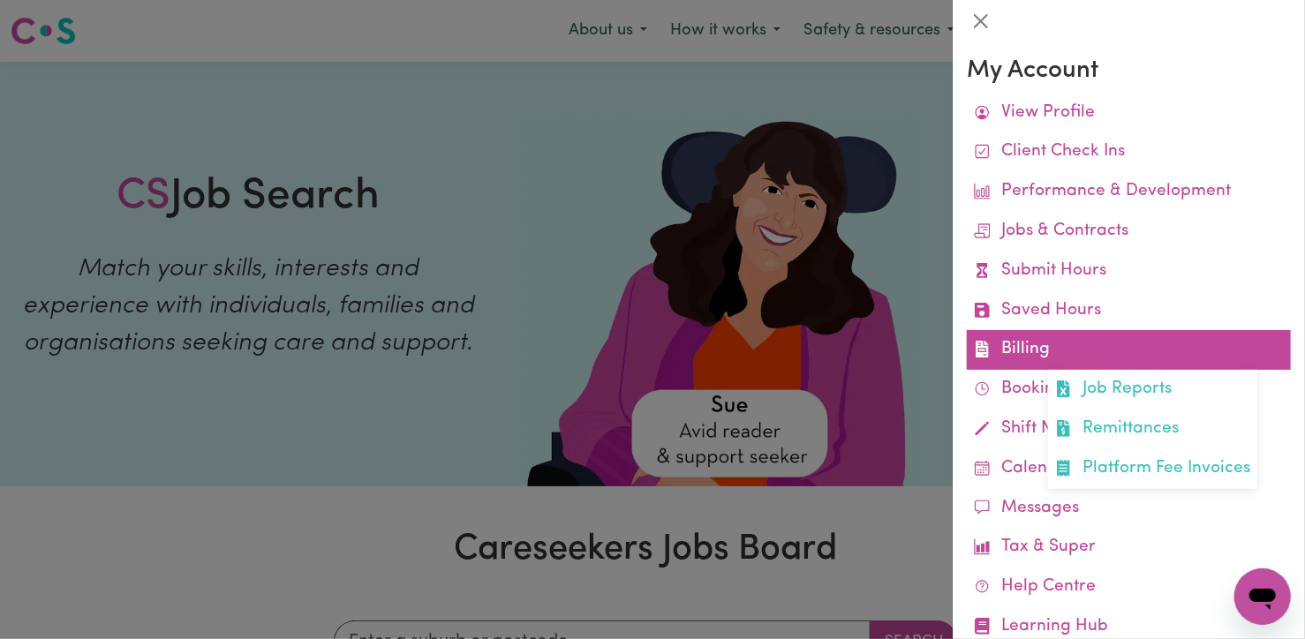
click at [1020, 350] on link "Billing Job Reports Remittances Platform Fee Invoices" at bounding box center [1129, 350] width 324 height 40
